Goal: Information Seeking & Learning: Learn about a topic

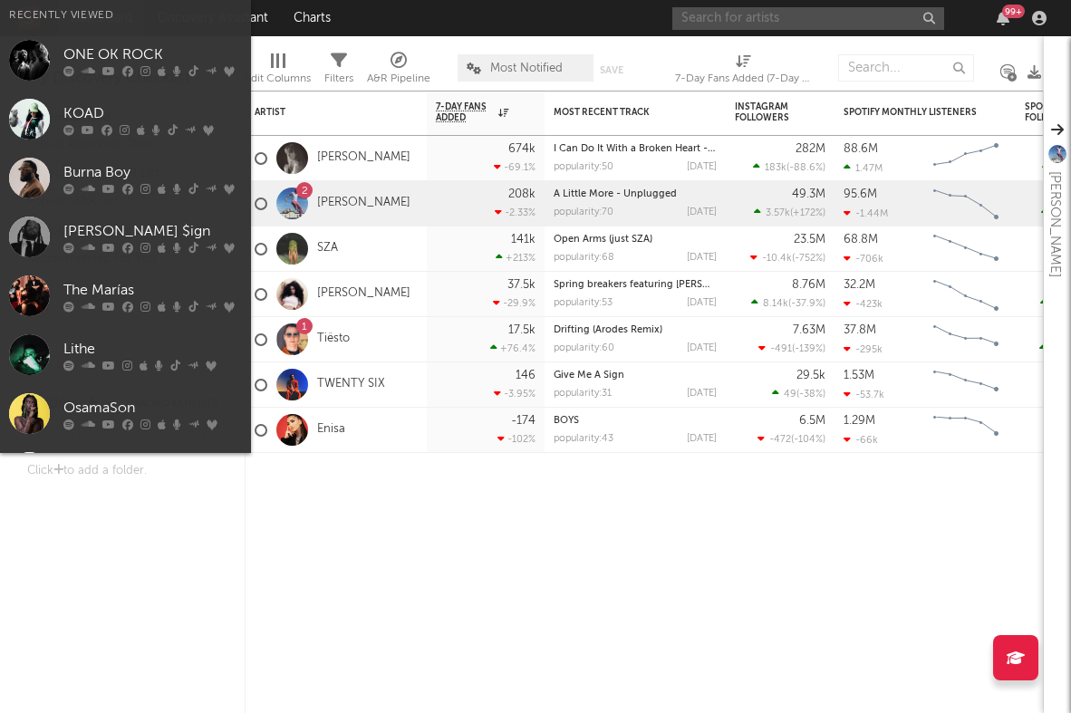
click at [747, 24] on input "text" at bounding box center [808, 18] width 272 height 23
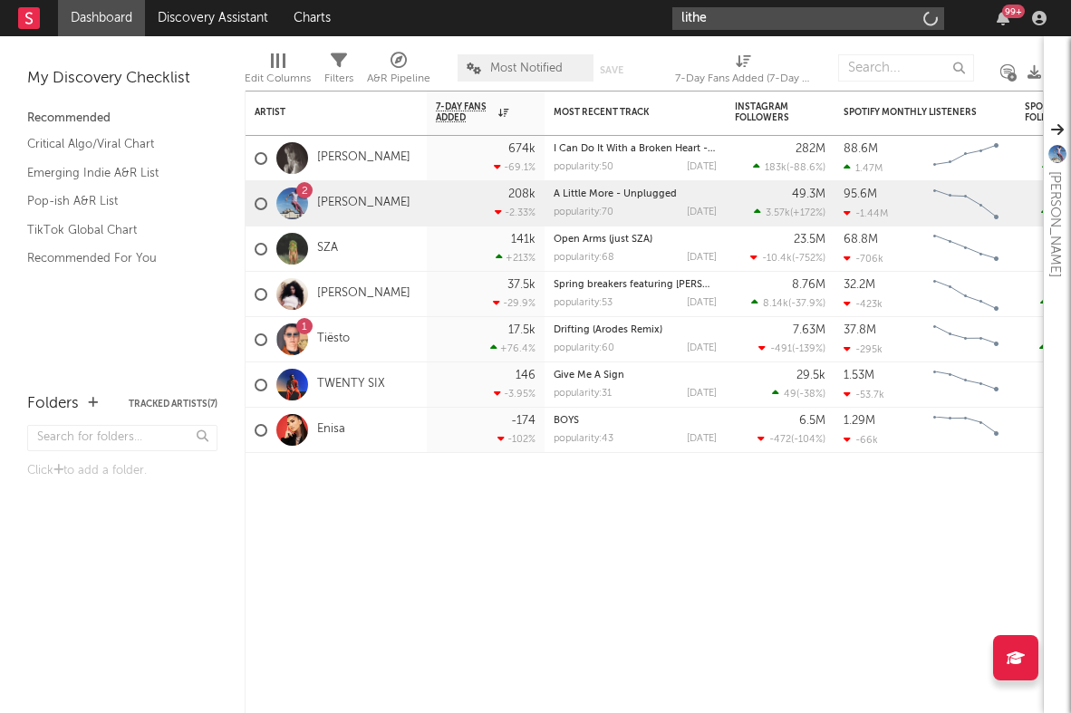
click at [764, 17] on input "lithe" at bounding box center [808, 18] width 272 height 23
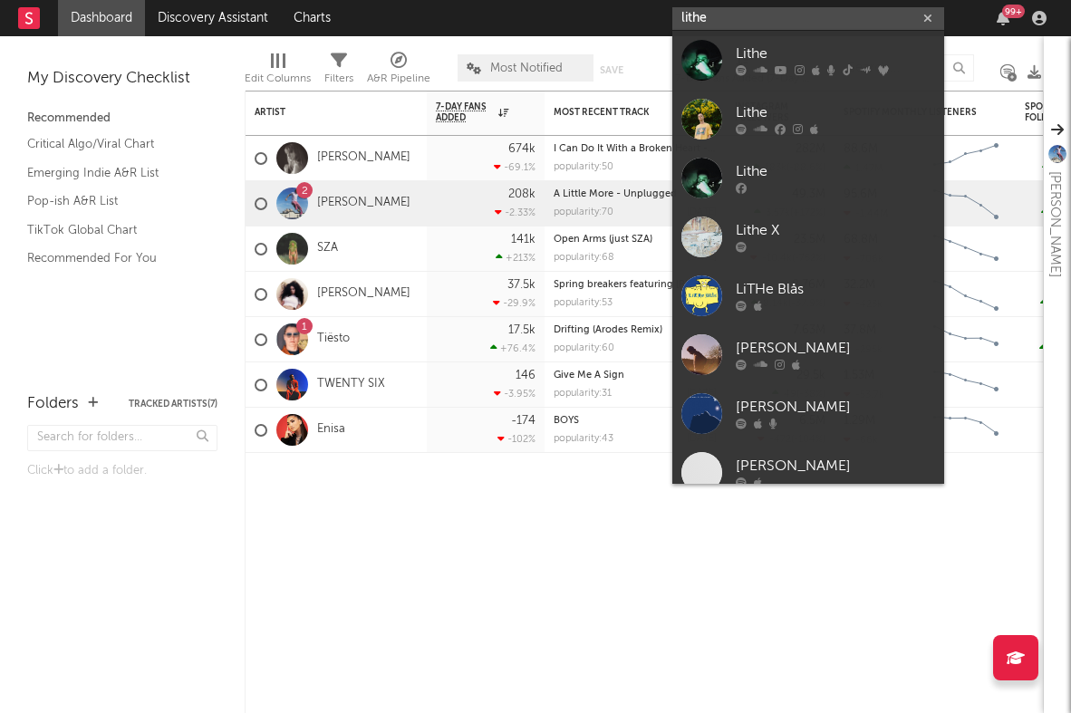
click at [725, 19] on input "lithe" at bounding box center [808, 18] width 272 height 23
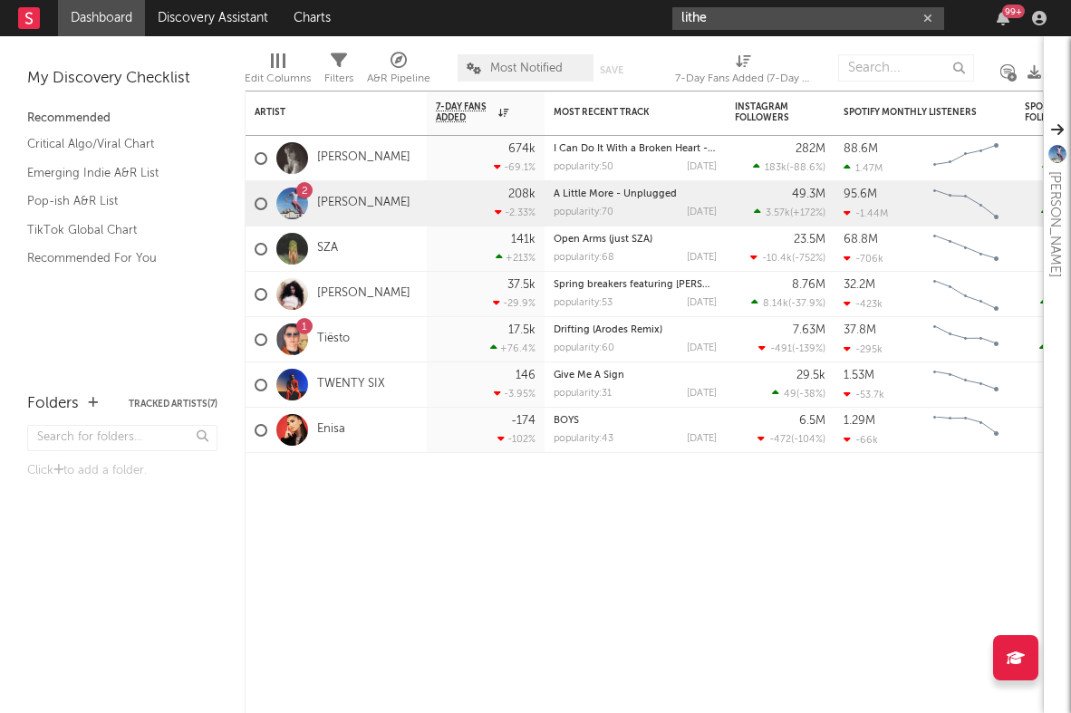
click at [700, 24] on input "lithe" at bounding box center [808, 18] width 272 height 23
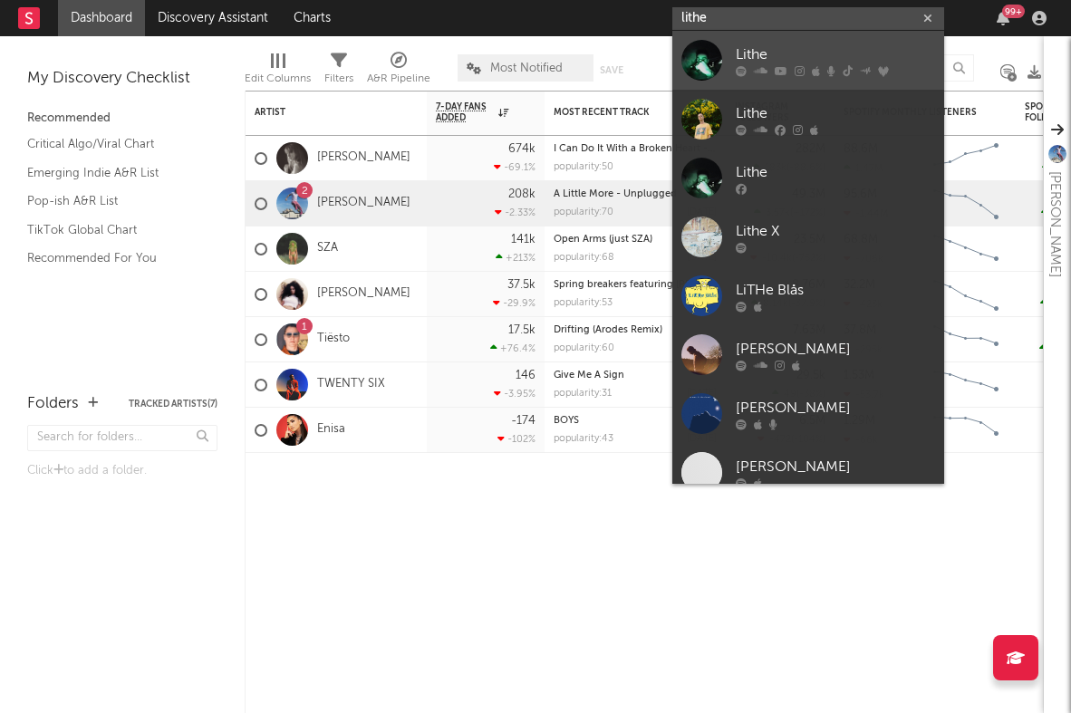
type input "lithe"
click at [712, 51] on div at bounding box center [701, 60] width 41 height 41
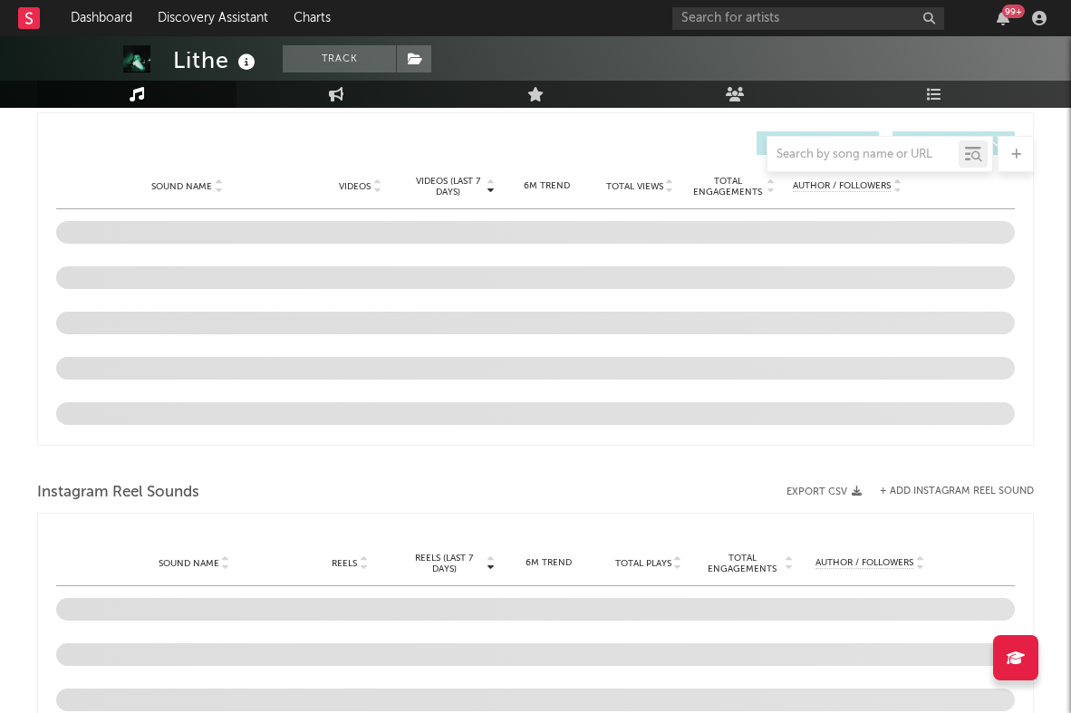
select select "6m"
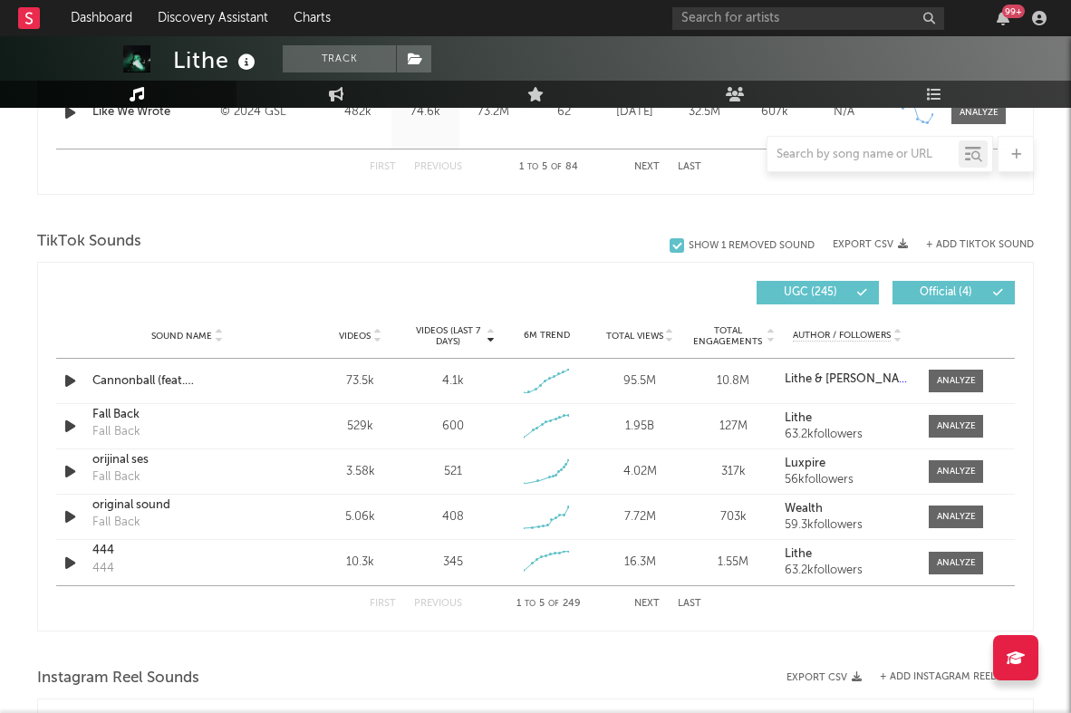
scroll to position [1120, 0]
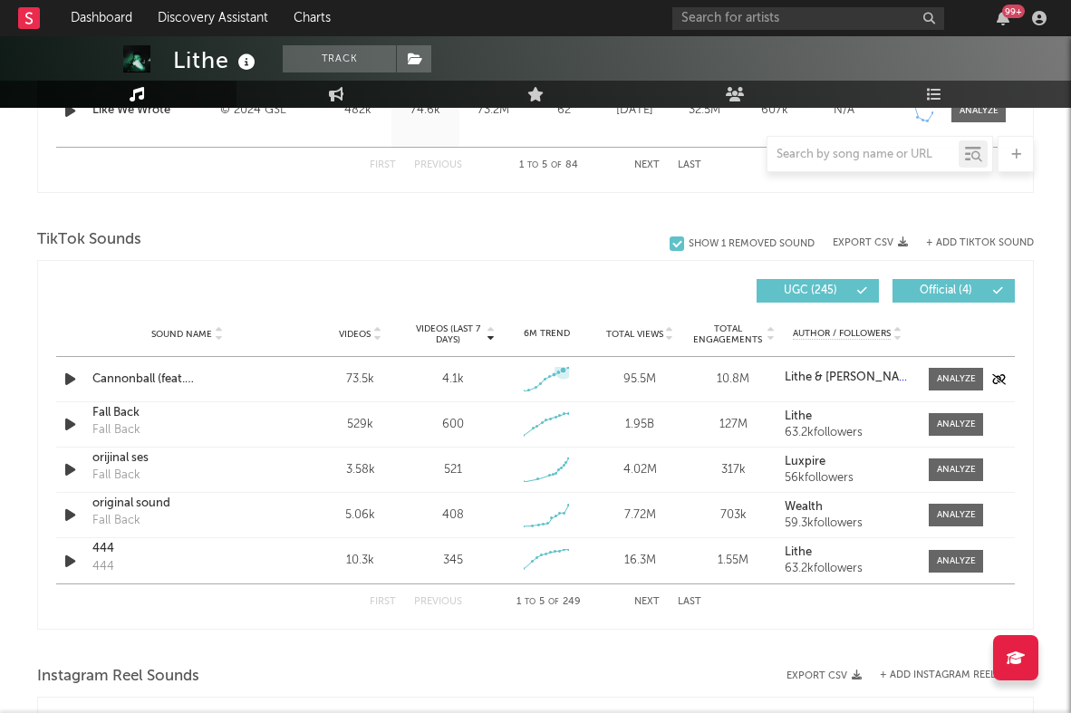
click at [563, 370] on icon at bounding box center [563, 370] width 6 height 6
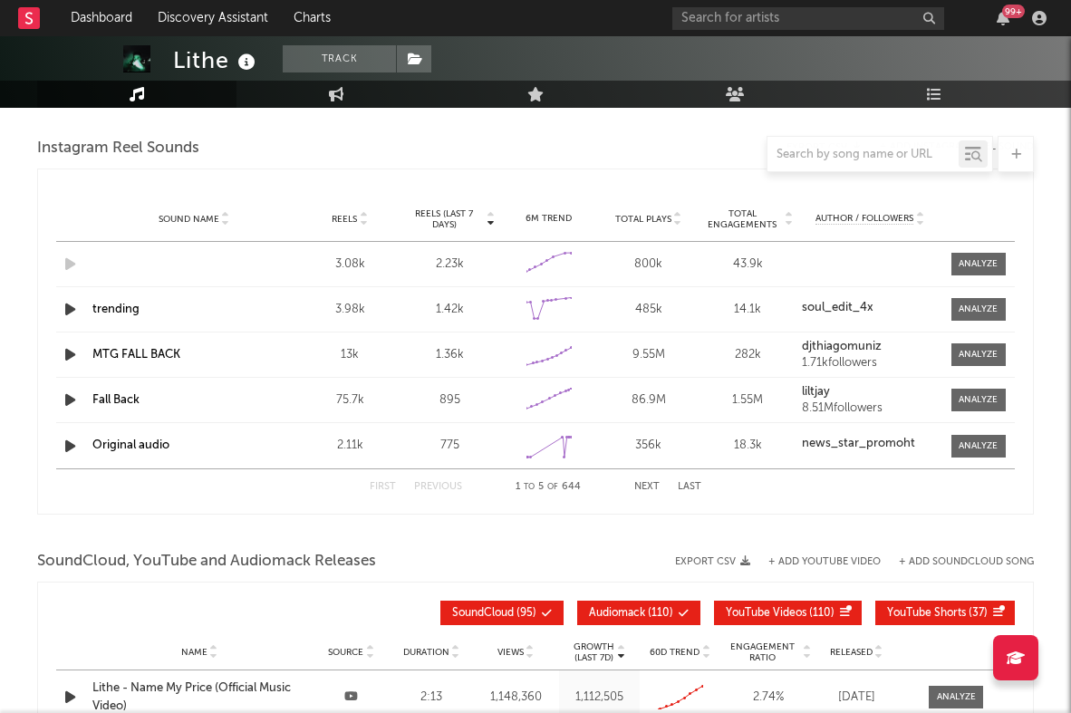
scroll to position [1650, 0]
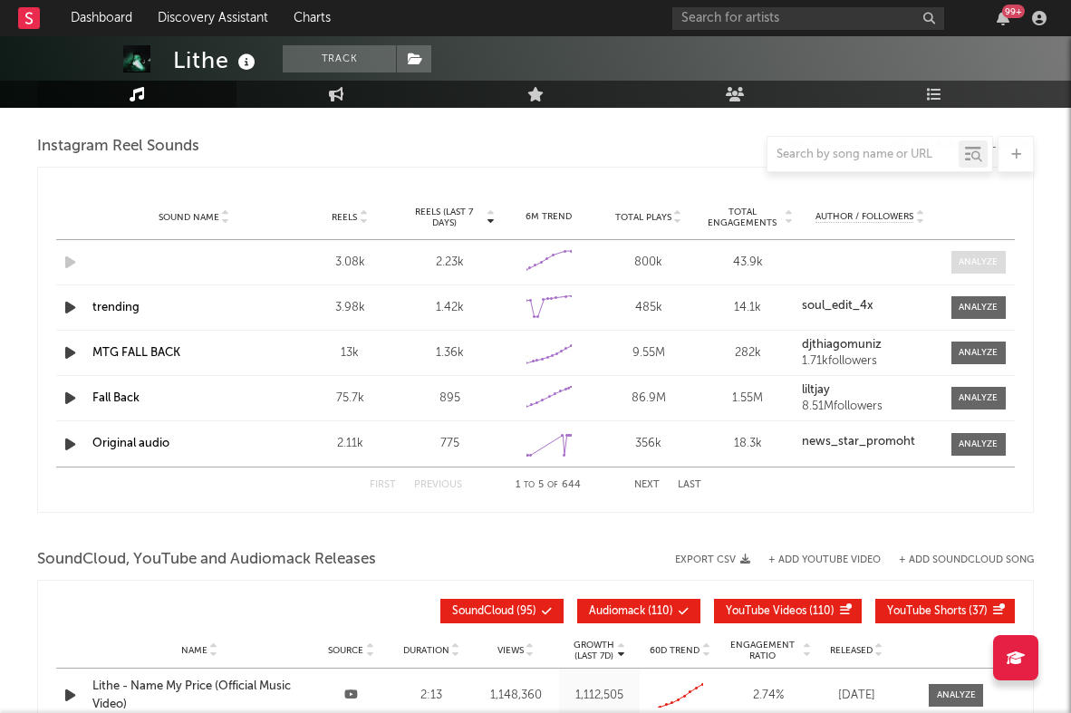
click at [981, 265] on div at bounding box center [977, 262] width 39 height 14
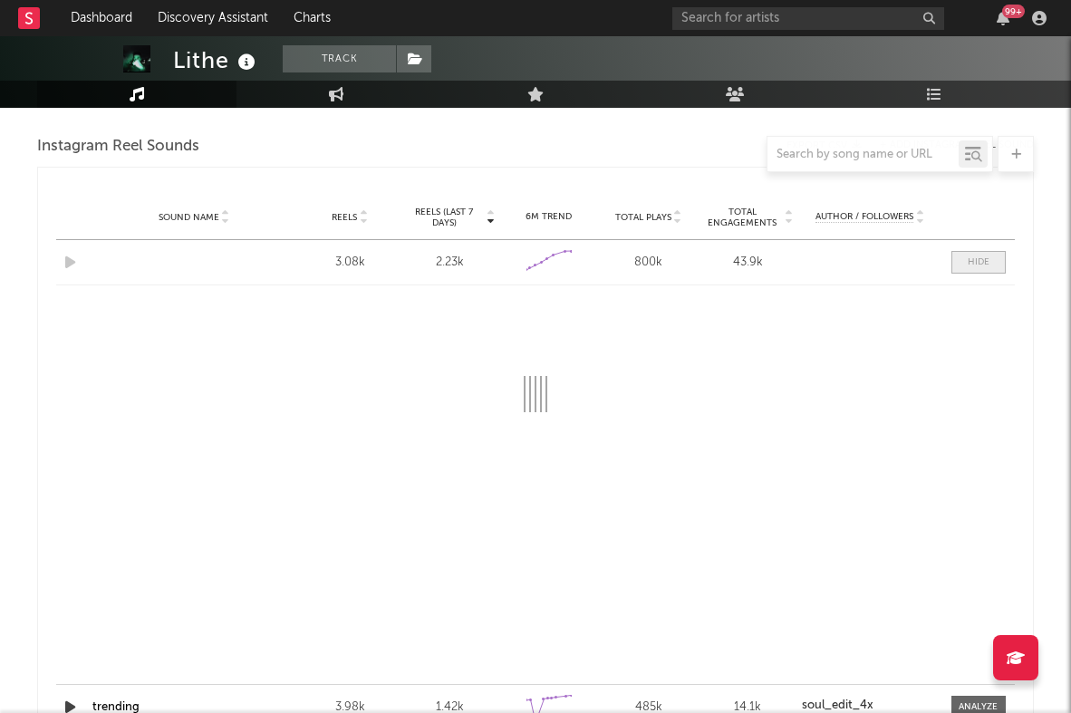
select select "1w"
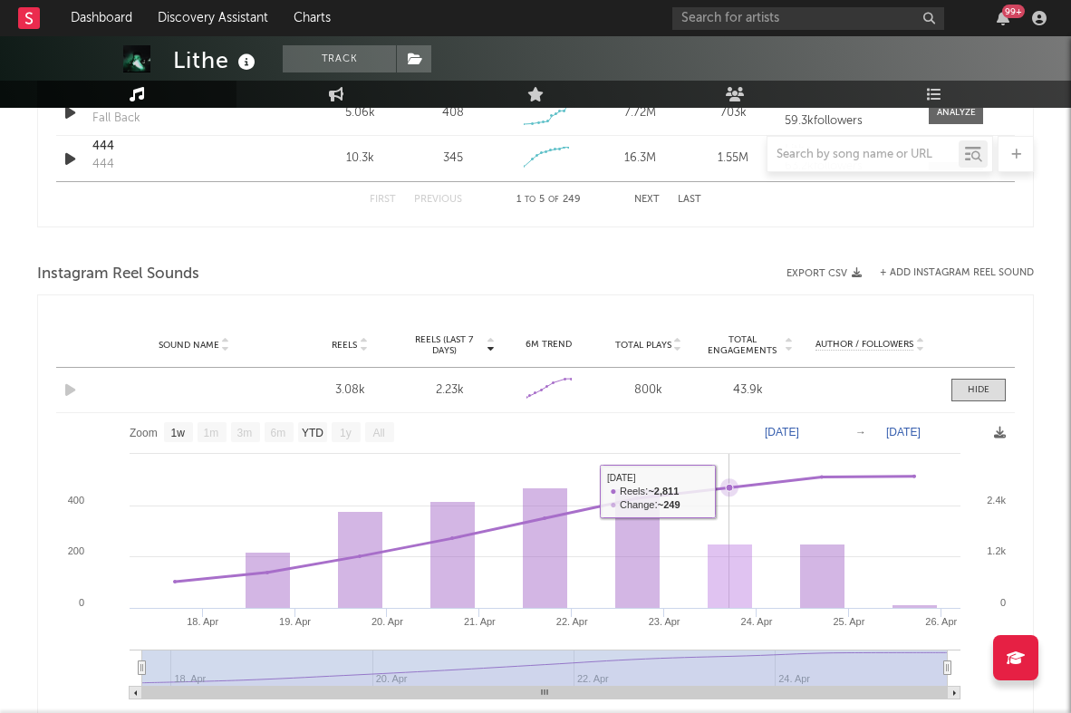
scroll to position [1519, 0]
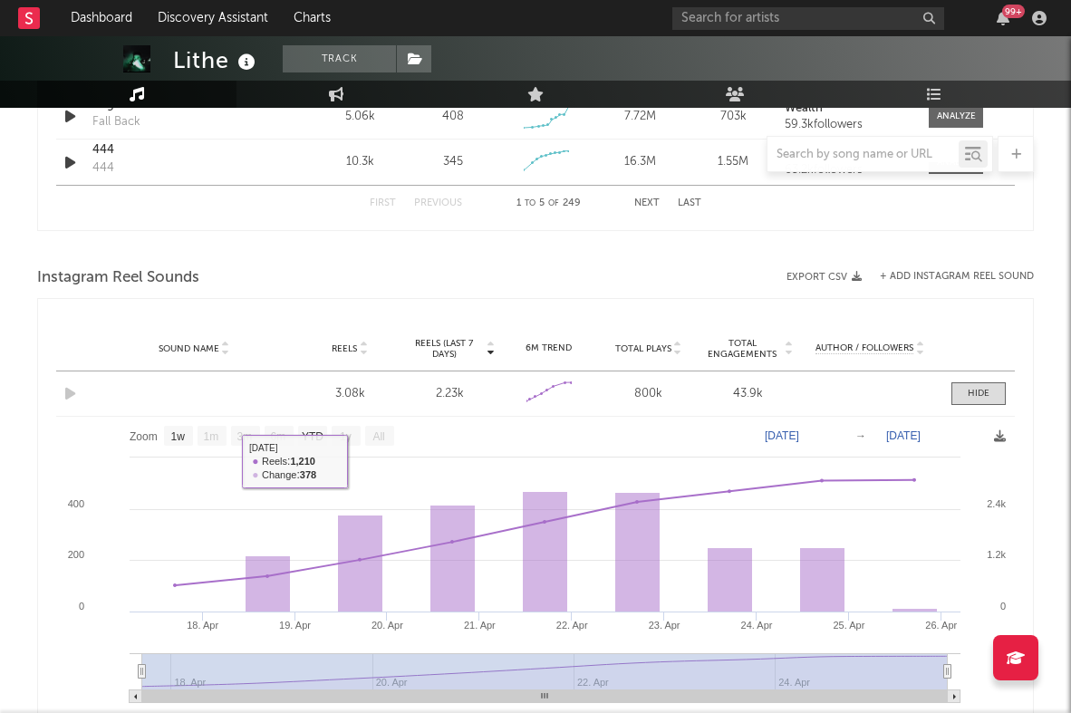
click at [105, 384] on div "Sound Name Reels 3.08k Reels (last 7 days) 2.23k 6M Trend Created with Highchar…" at bounding box center [535, 393] width 958 height 44
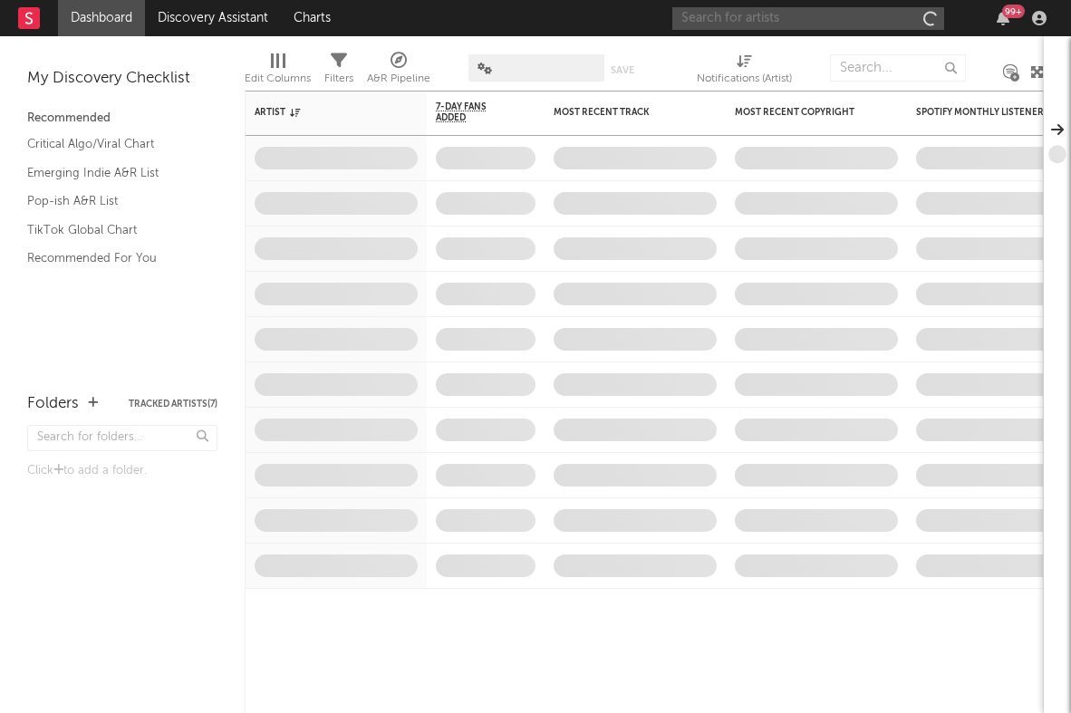
click at [838, 23] on input "text" at bounding box center [808, 18] width 272 height 23
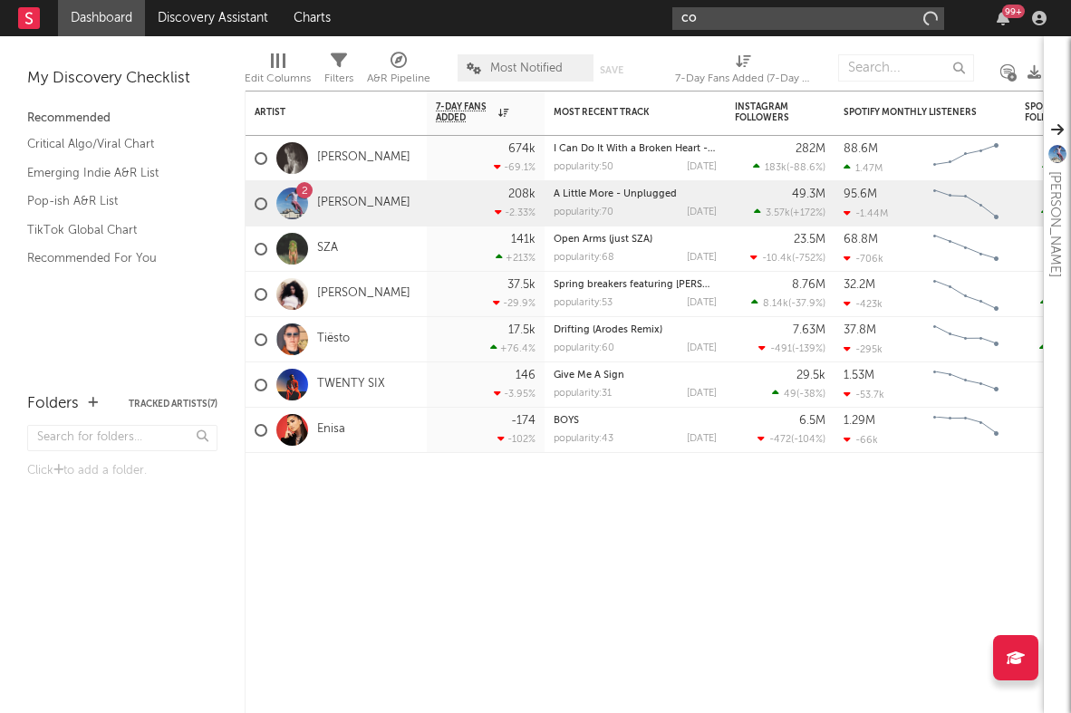
type input "c"
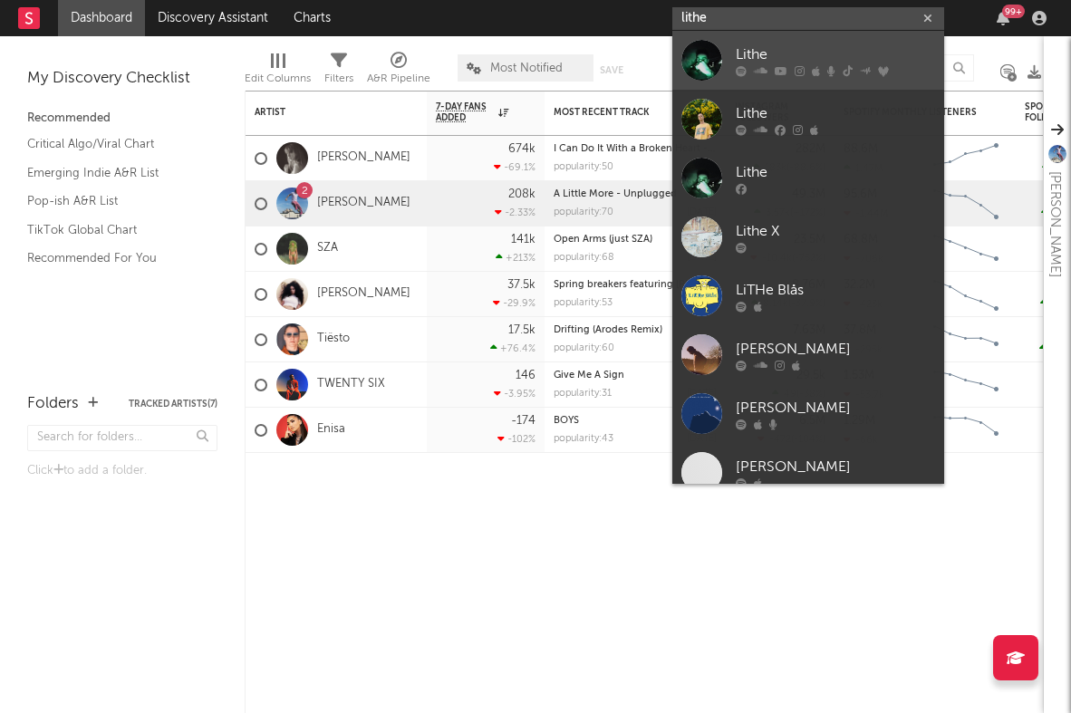
type input "lithe"
click at [860, 51] on div "Lithe" at bounding box center [834, 54] width 199 height 22
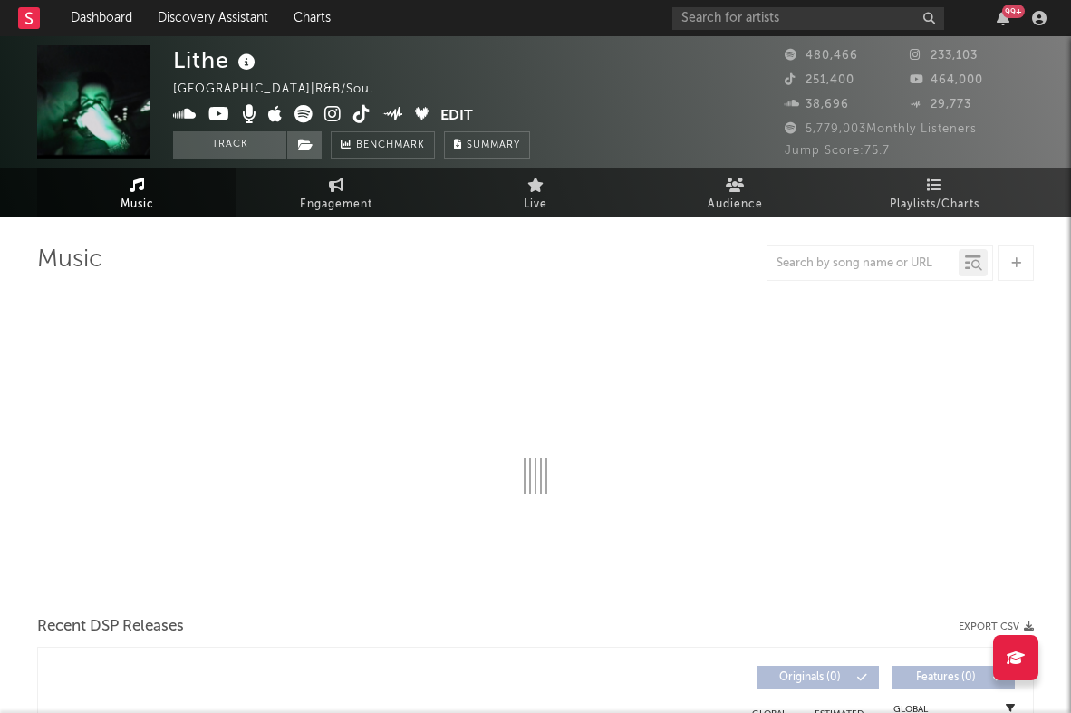
select select "6m"
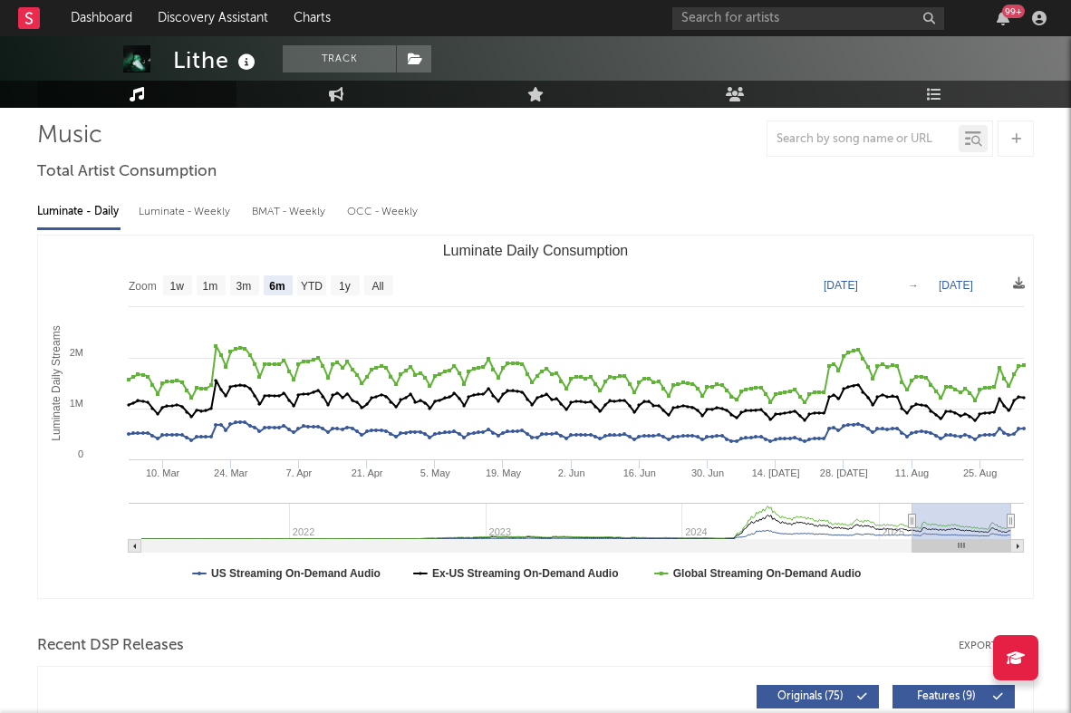
scroll to position [137, 0]
